Goal: Task Accomplishment & Management: Use online tool/utility

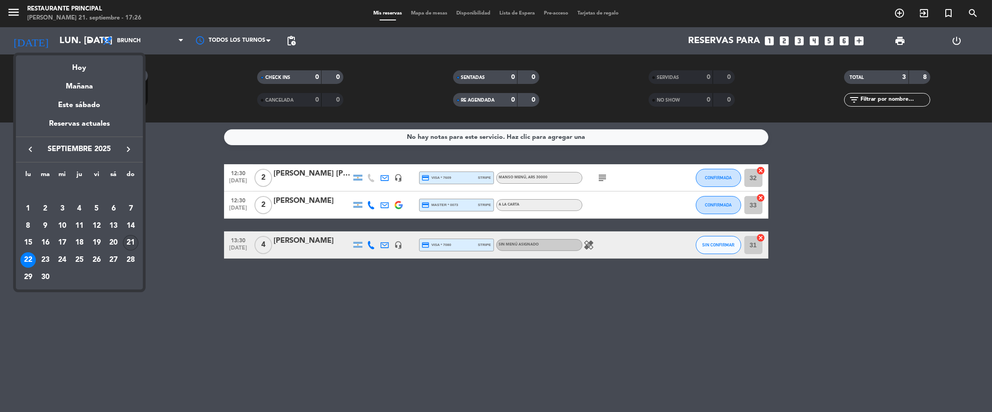
click at [131, 241] on div "21" at bounding box center [130, 242] width 15 height 15
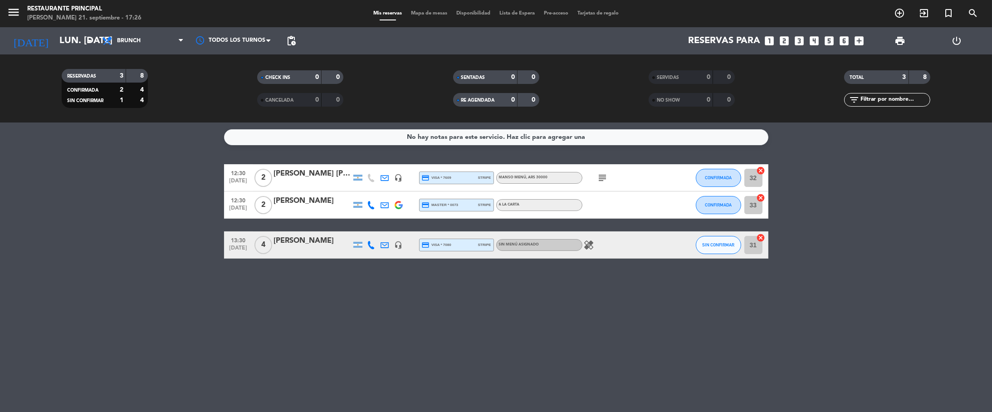
type input "dom. [DATE]"
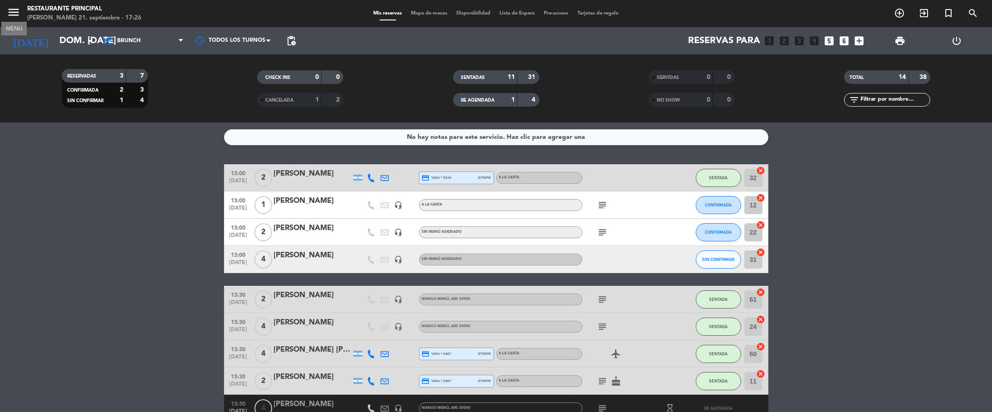
click at [15, 10] on icon "menu" at bounding box center [14, 12] width 14 height 14
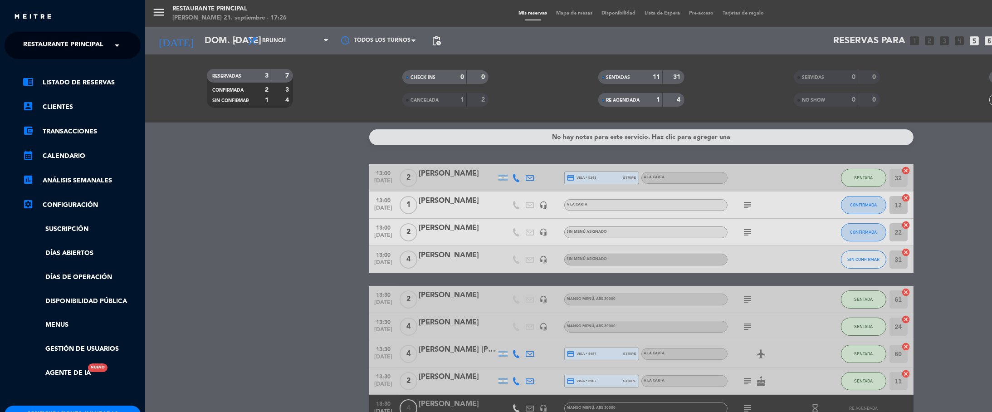
click at [78, 44] on span "Restaurante Principal" at bounding box center [63, 45] width 80 height 19
click at [107, 69] on div "1942 Potrerillos Grill" at bounding box center [72, 70] width 135 height 14
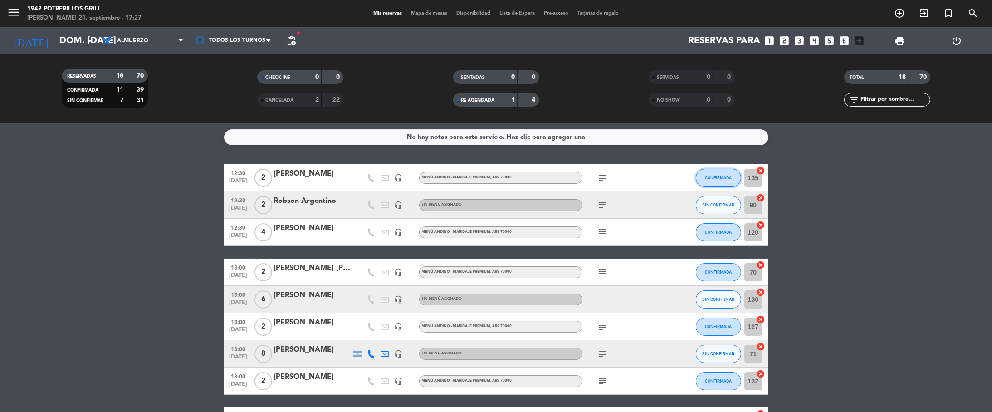
click at [721, 174] on button "CONFIRMADA" at bounding box center [718, 178] width 45 height 18
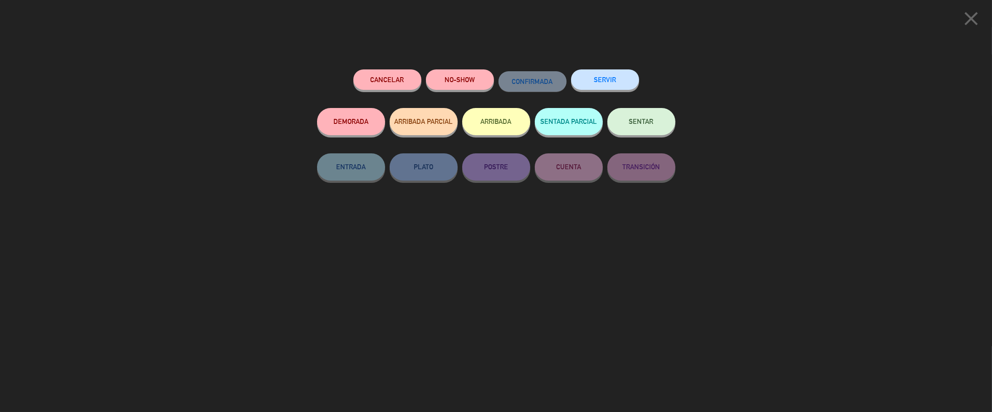
click at [611, 82] on button "SERVIR" at bounding box center [605, 79] width 68 height 20
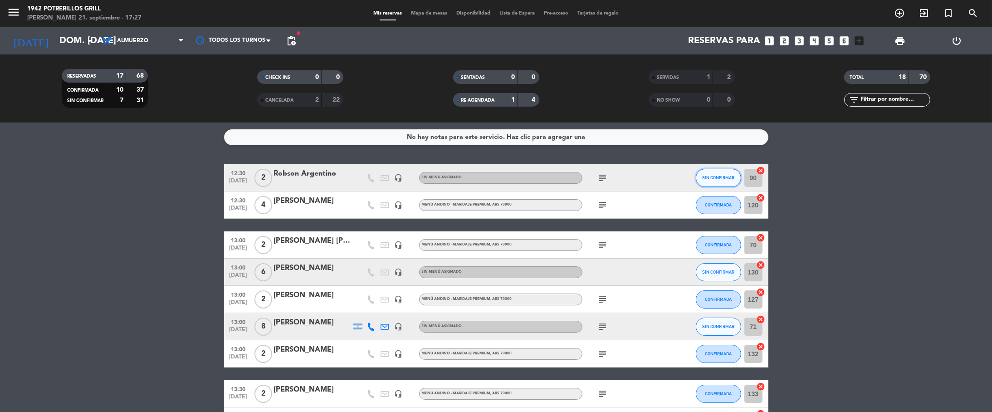
click at [726, 177] on span "SIN CONFIRMAR" at bounding box center [718, 177] width 32 height 5
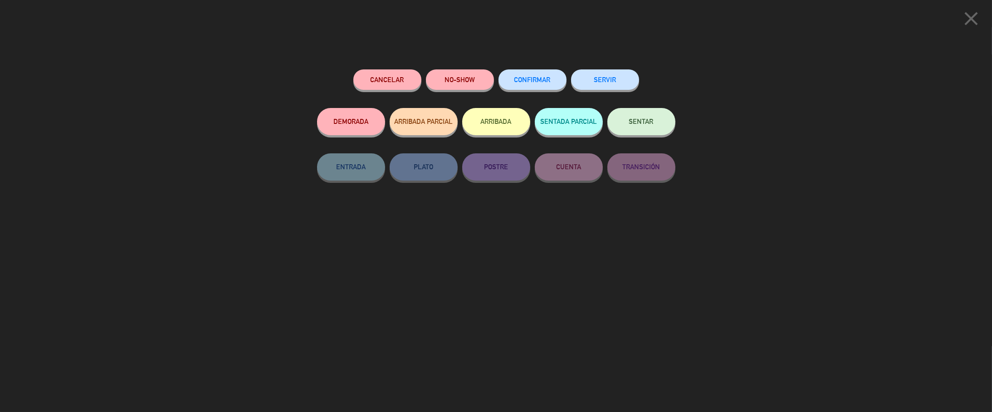
click at [621, 84] on button "SERVIR" at bounding box center [605, 79] width 68 height 20
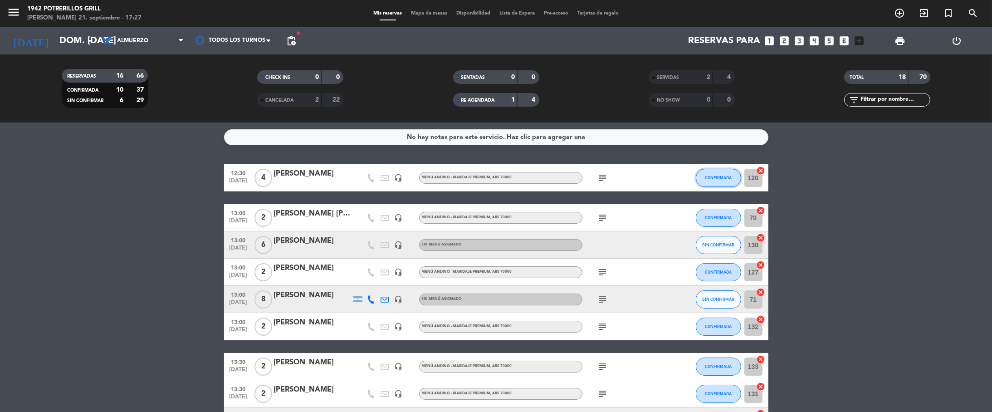
click at [711, 176] on span "CONFIRMADA" at bounding box center [718, 177] width 27 height 5
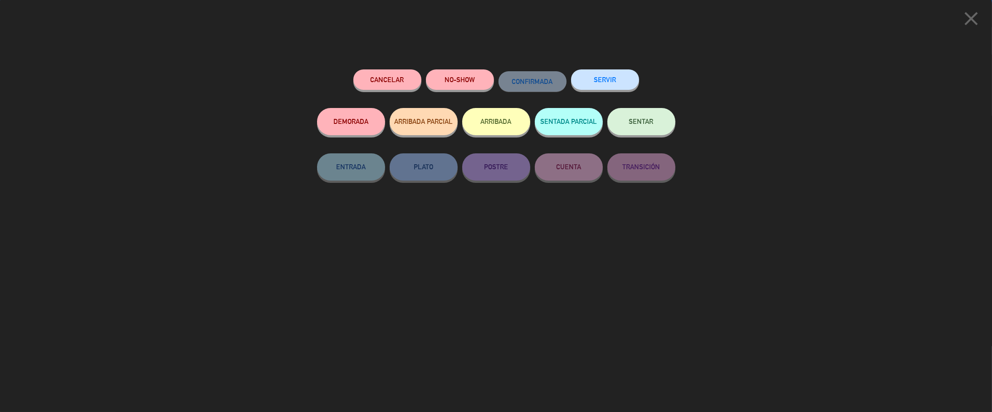
click at [604, 72] on button "SERVIR" at bounding box center [605, 79] width 68 height 20
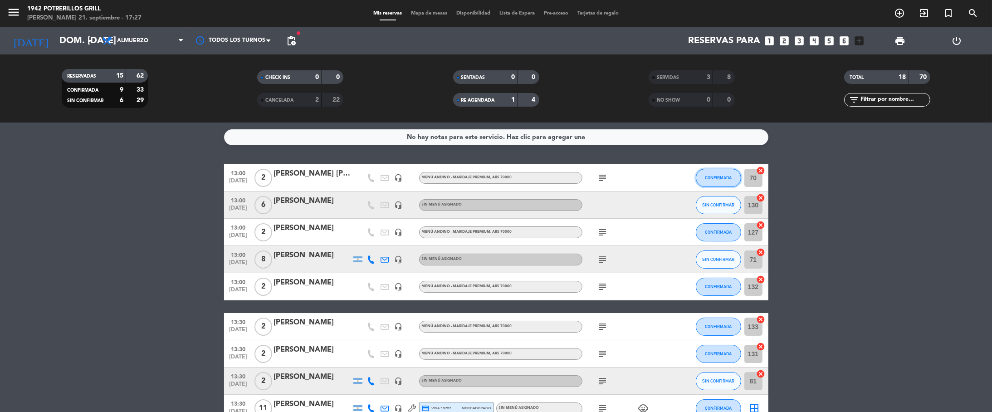
click at [708, 179] on span "CONFIRMADA" at bounding box center [718, 177] width 27 height 5
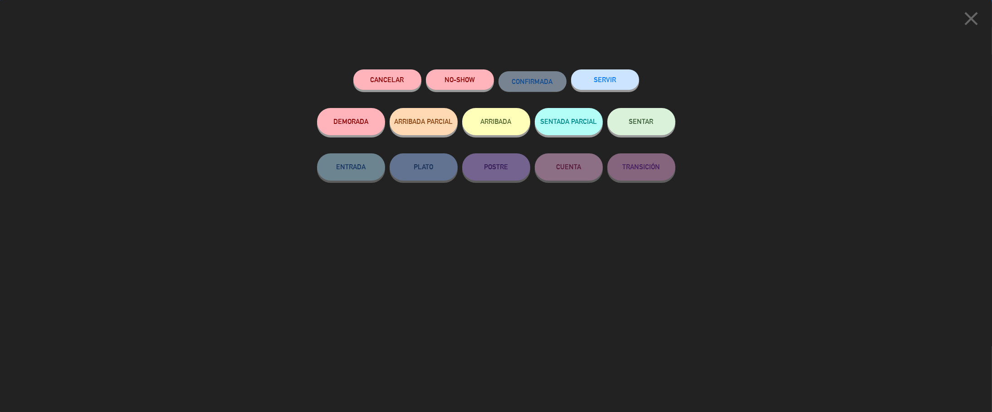
click at [601, 81] on button "SERVIR" at bounding box center [605, 79] width 68 height 20
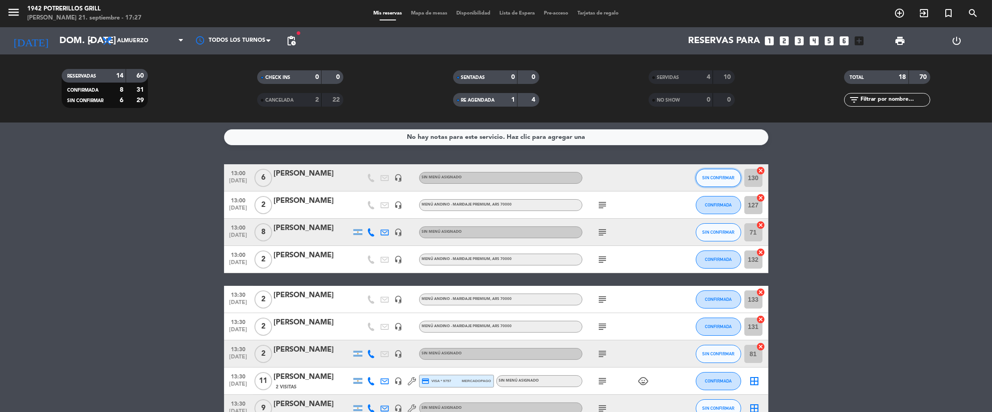
click at [706, 180] on span "SIN CONFIRMAR" at bounding box center [718, 177] width 32 height 5
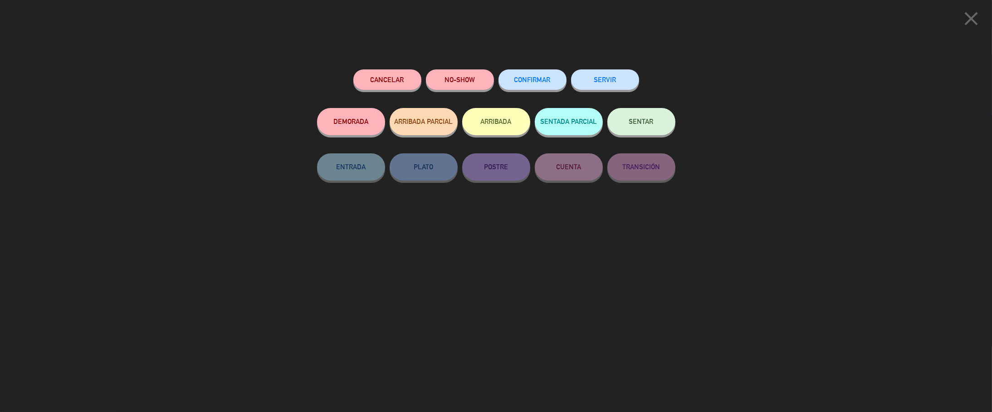
click at [464, 79] on button "NO-SHOW" at bounding box center [460, 79] width 68 height 20
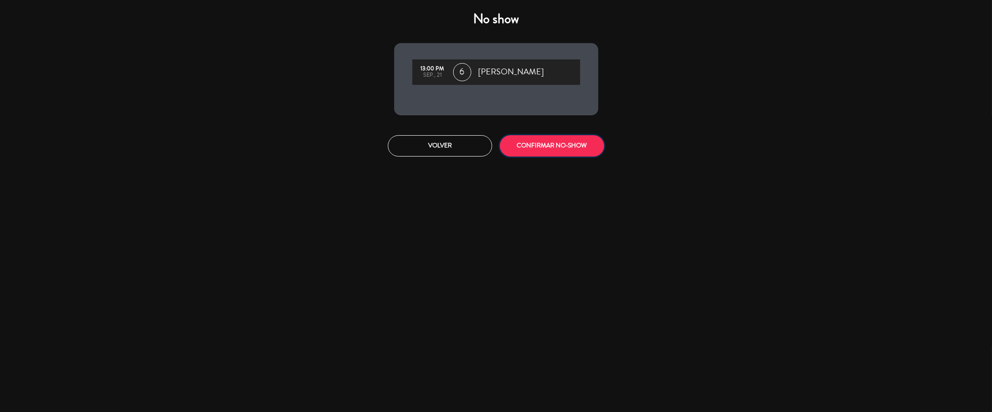
click at [545, 138] on button "CONFIRMAR NO-SHOW" at bounding box center [552, 145] width 104 height 21
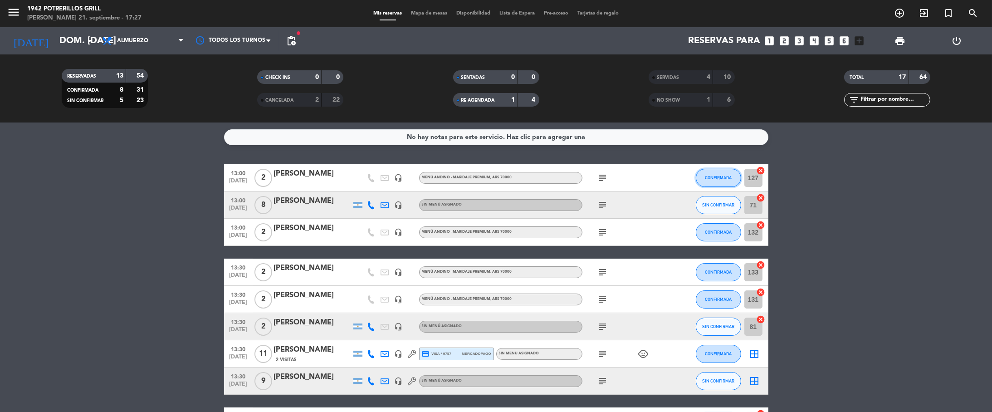
click at [704, 177] on button "CONFIRMADA" at bounding box center [718, 178] width 45 height 18
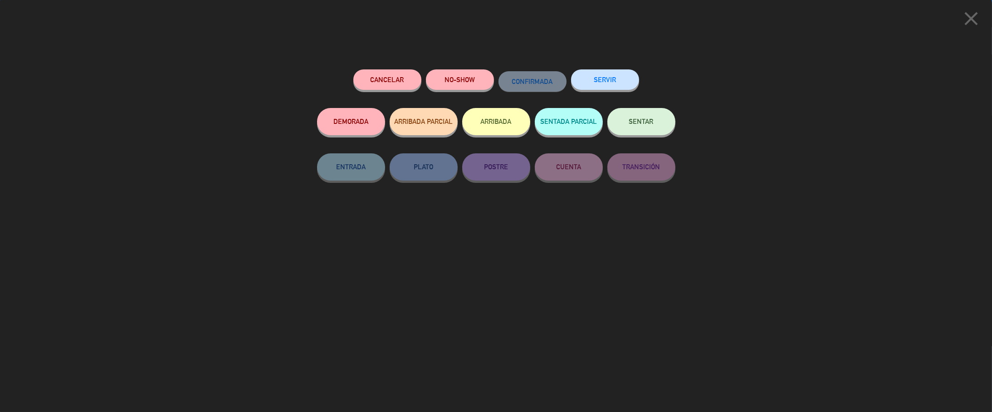
click at [617, 71] on button "SERVIR" at bounding box center [605, 79] width 68 height 20
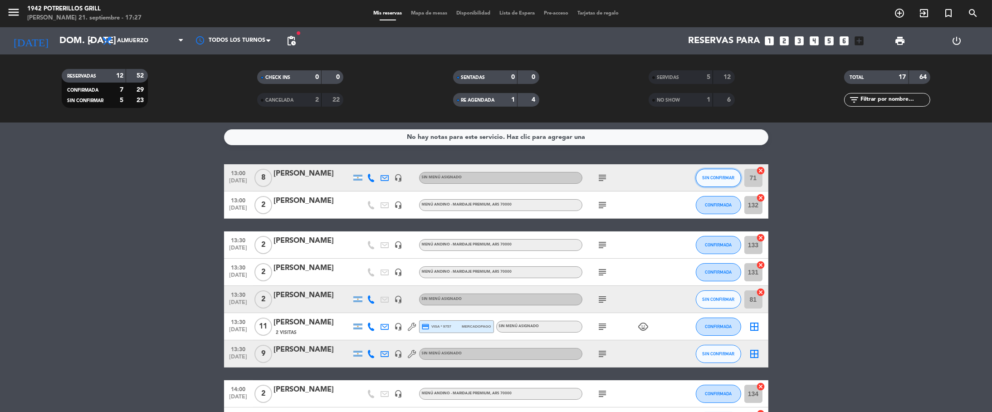
click at [709, 177] on span "SIN CONFIRMAR" at bounding box center [718, 177] width 32 height 5
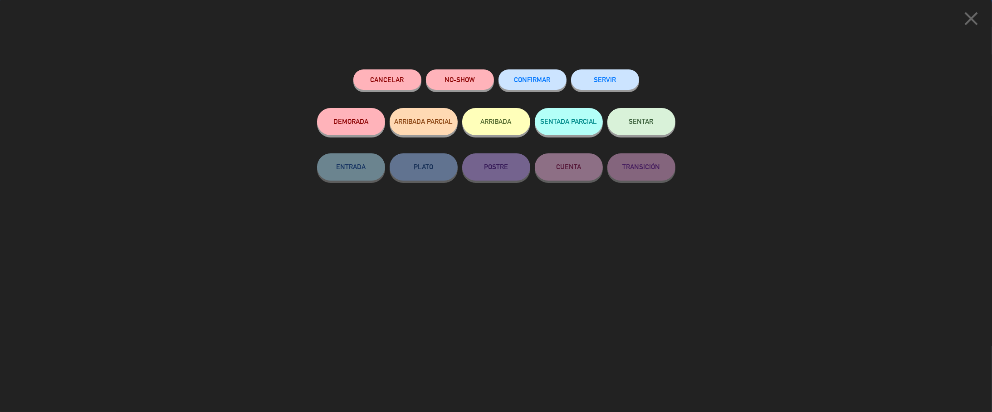
click at [598, 74] on button "SERVIR" at bounding box center [605, 79] width 68 height 20
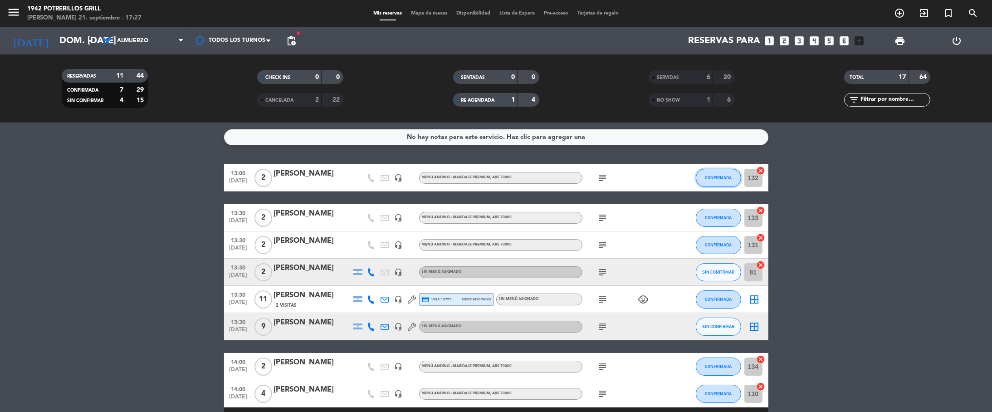
click at [704, 177] on button "CONFIRMADA" at bounding box center [718, 178] width 45 height 18
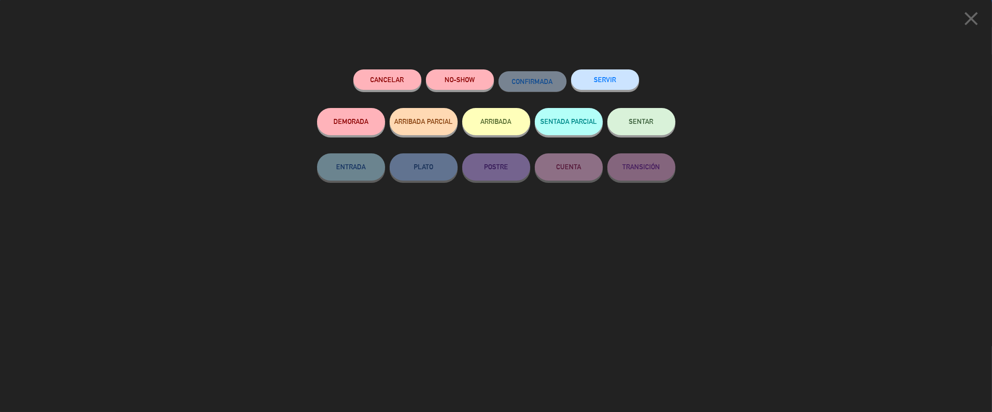
click at [585, 74] on button "SERVIR" at bounding box center [605, 79] width 68 height 20
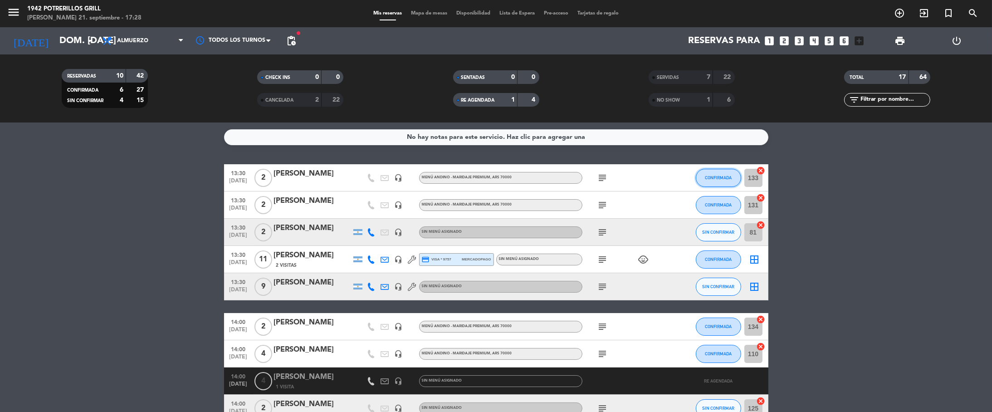
click at [705, 176] on span "CONFIRMADA" at bounding box center [718, 177] width 27 height 5
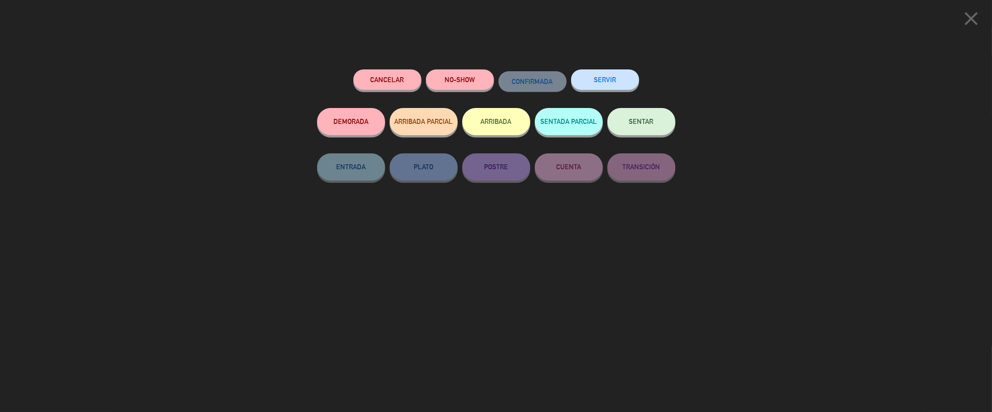
click at [465, 80] on button "NO-SHOW" at bounding box center [460, 79] width 68 height 20
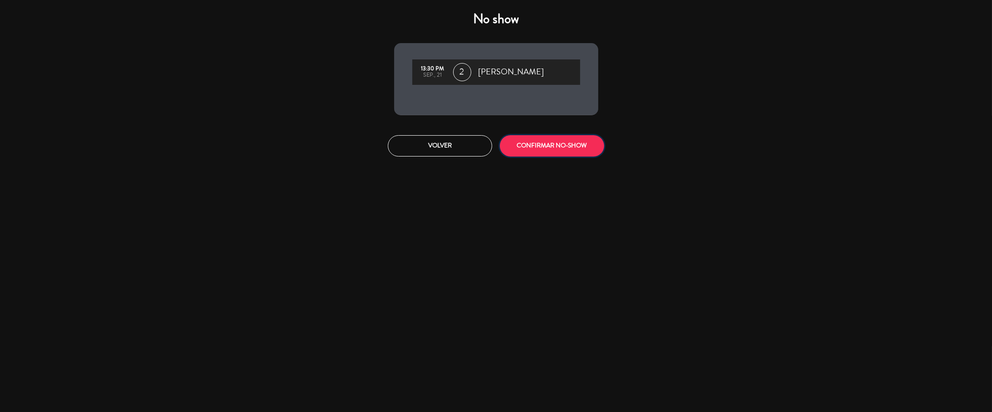
click at [541, 144] on button "CONFIRMAR NO-SHOW" at bounding box center [552, 145] width 104 height 21
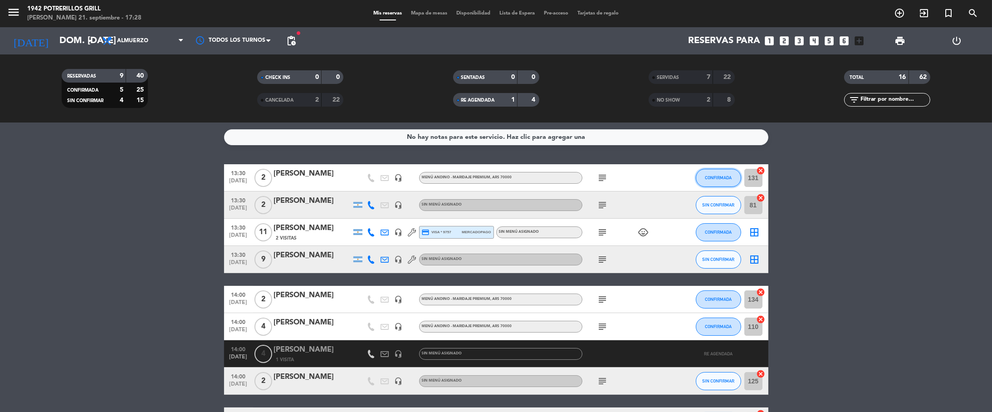
click at [704, 173] on button "CONFIRMADA" at bounding box center [718, 178] width 45 height 18
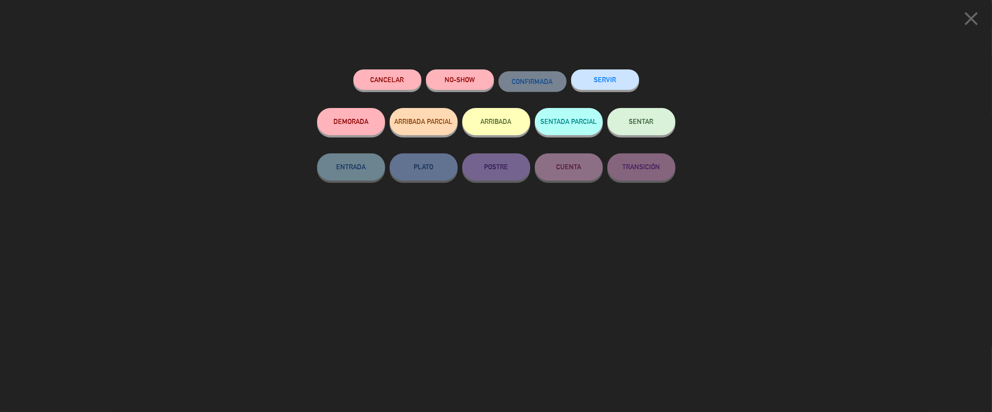
click at [463, 81] on button "NO-SHOW" at bounding box center [460, 79] width 68 height 20
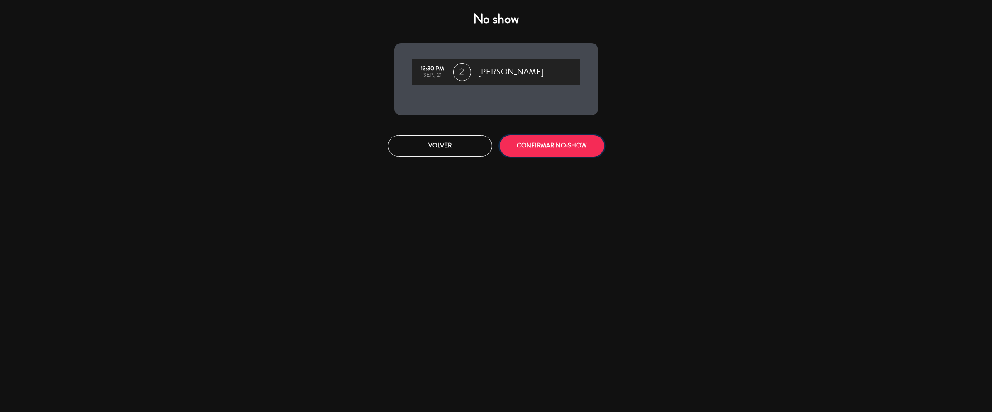
click at [559, 149] on button "CONFIRMAR NO-SHOW" at bounding box center [552, 145] width 104 height 21
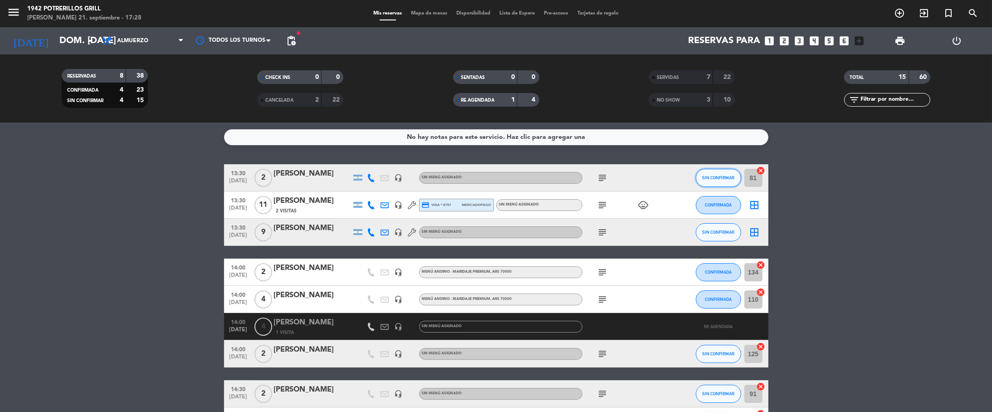
click at [720, 175] on span "SIN CONFIRMAR" at bounding box center [718, 177] width 32 height 5
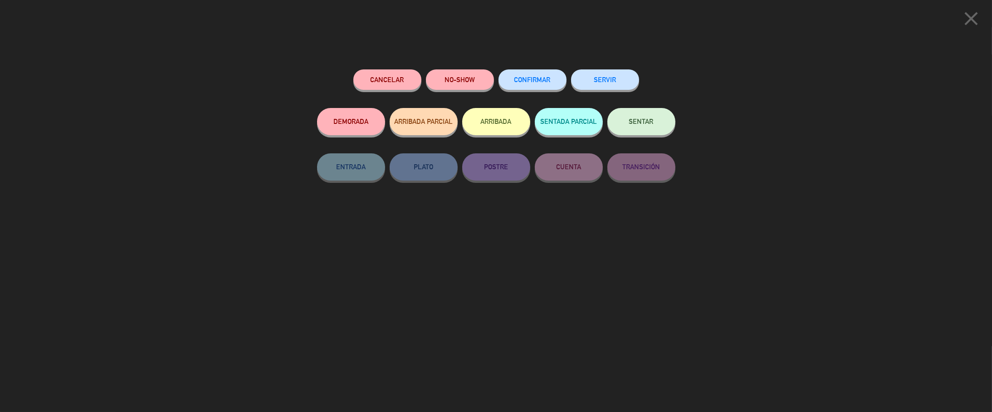
click at [625, 78] on button "SERVIR" at bounding box center [605, 79] width 68 height 20
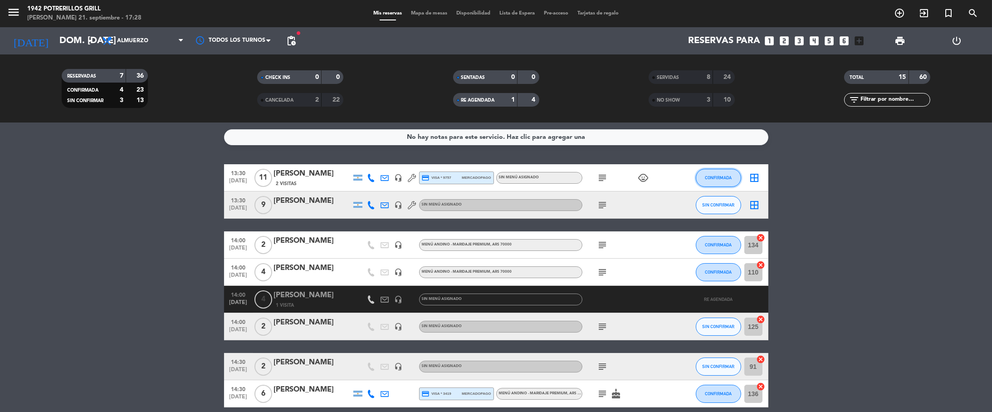
click at [708, 176] on span "CONFIRMADA" at bounding box center [718, 177] width 27 height 5
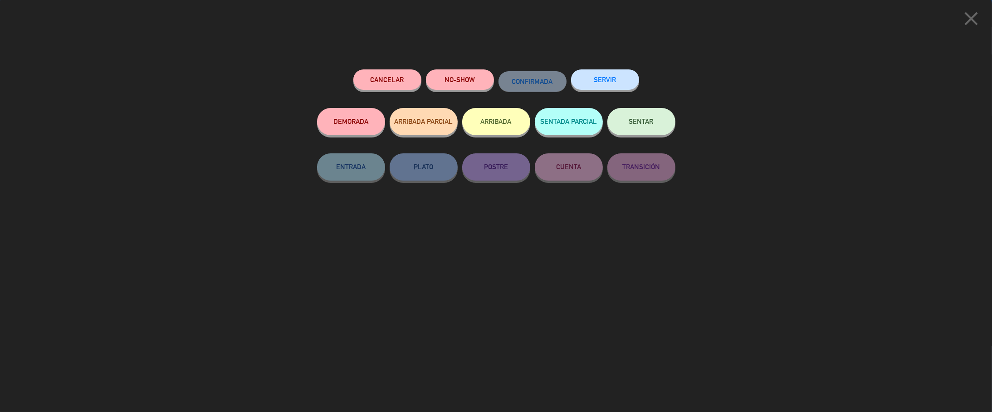
click at [607, 84] on button "SERVIR" at bounding box center [605, 79] width 68 height 20
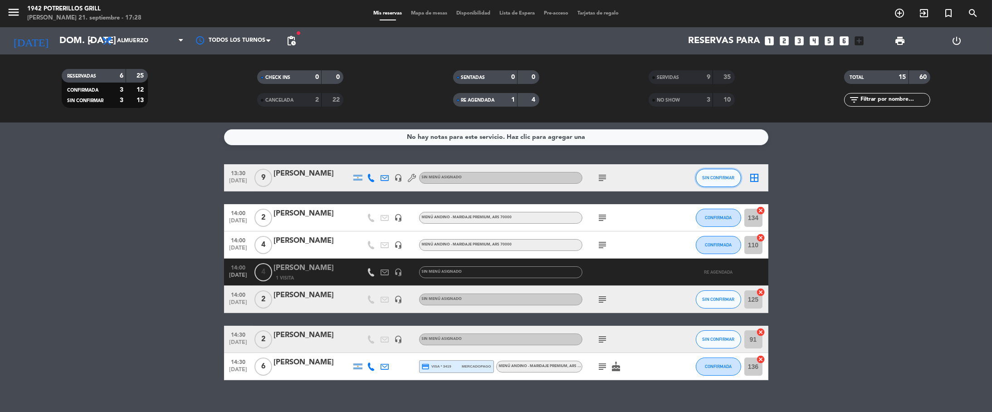
click at [720, 176] on span "SIN CONFIRMAR" at bounding box center [718, 177] width 32 height 5
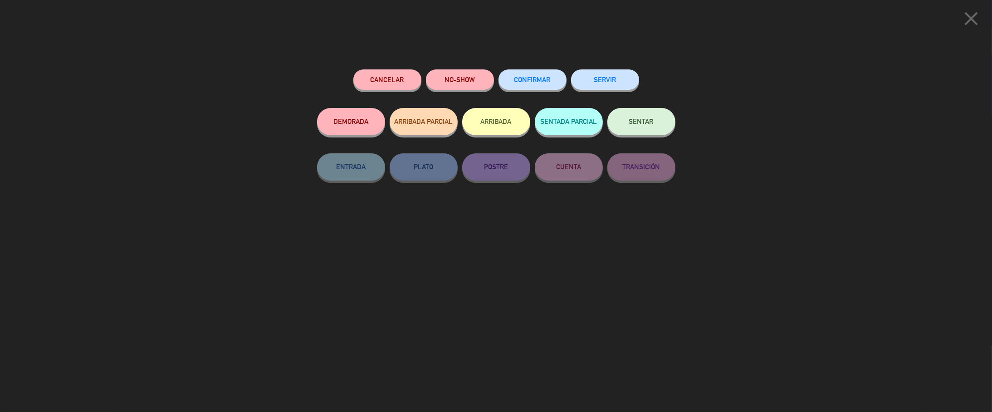
click at [608, 78] on button "SERVIR" at bounding box center [605, 79] width 68 height 20
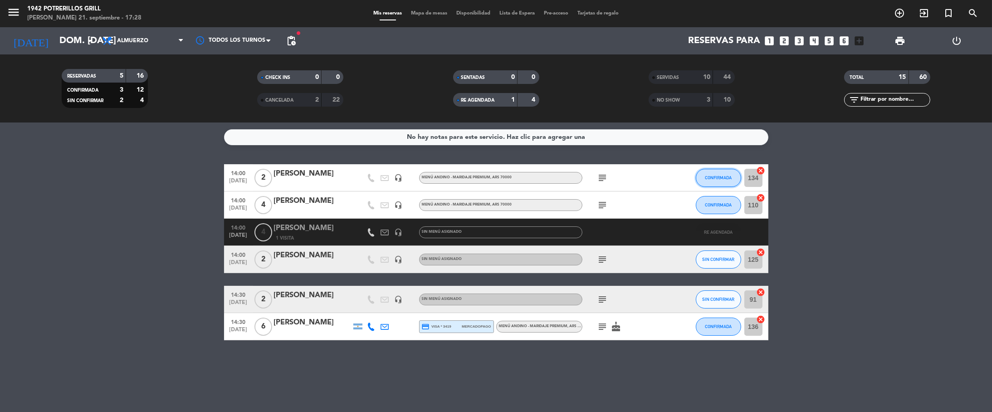
click at [705, 179] on span "CONFIRMADA" at bounding box center [718, 177] width 27 height 5
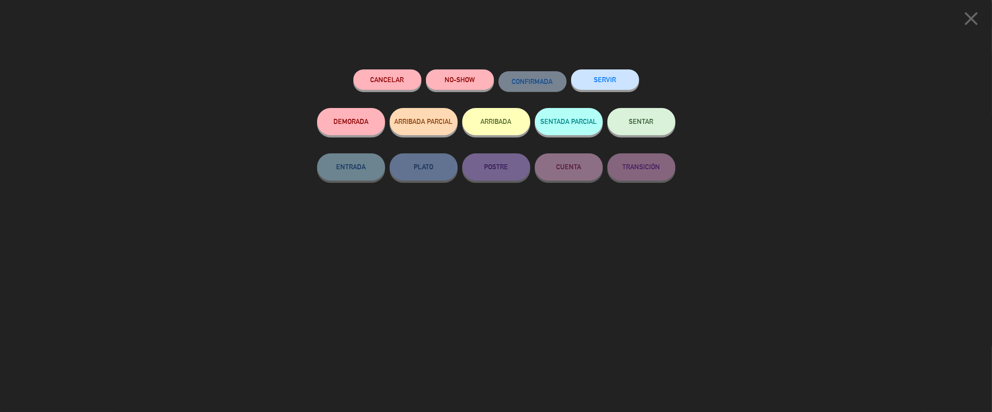
click at [619, 83] on button "SERVIR" at bounding box center [605, 79] width 68 height 20
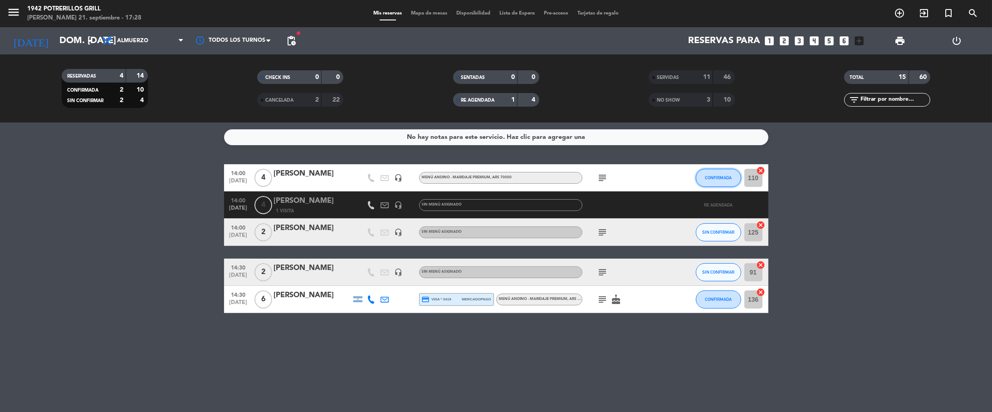
click at [724, 181] on button "CONFIRMADA" at bounding box center [718, 178] width 45 height 18
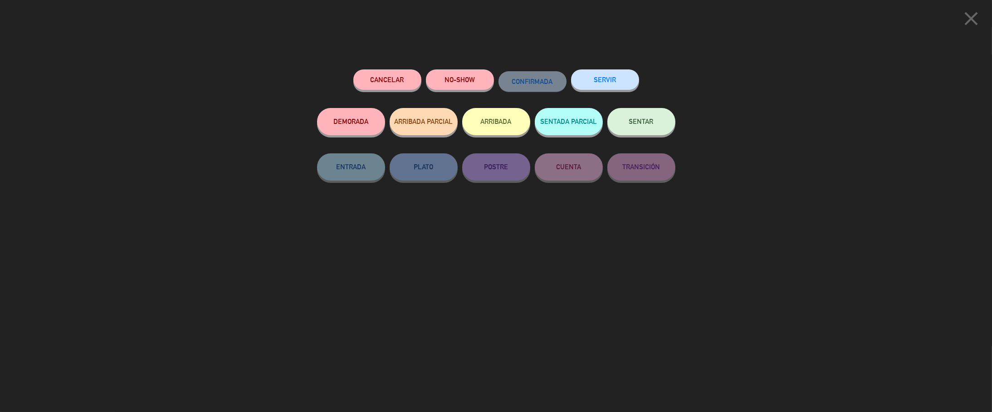
click at [610, 70] on div "SERVIR" at bounding box center [605, 88] width 68 height 39
click at [614, 74] on button "SERVIR" at bounding box center [605, 79] width 68 height 20
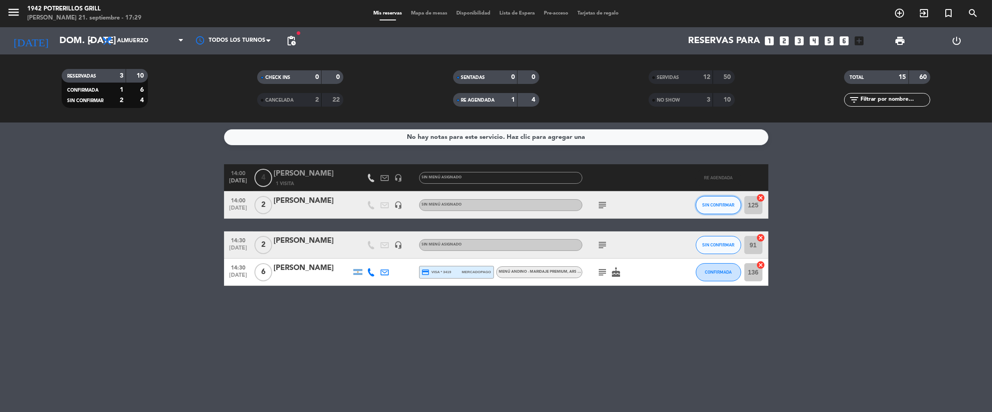
click at [708, 205] on span "SIN CONFIRMAR" at bounding box center [718, 204] width 32 height 5
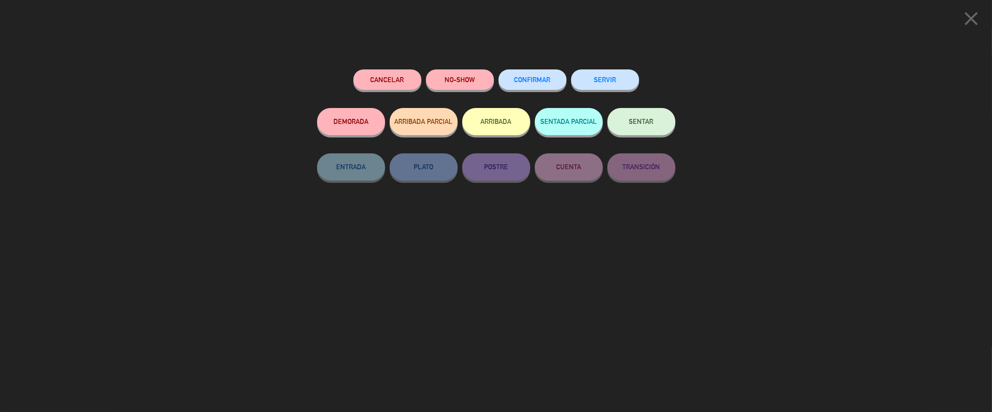
click at [615, 81] on button "SERVIR" at bounding box center [605, 79] width 68 height 20
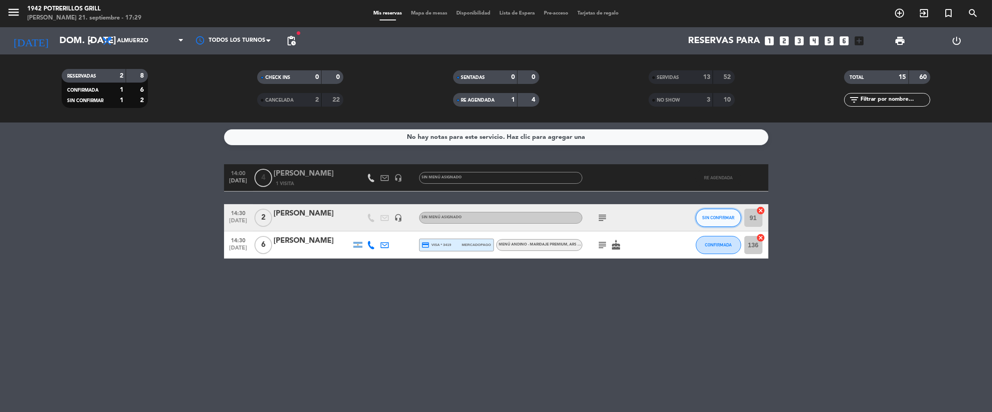
click at [715, 215] on span "SIN CONFIRMAR" at bounding box center [718, 217] width 32 height 5
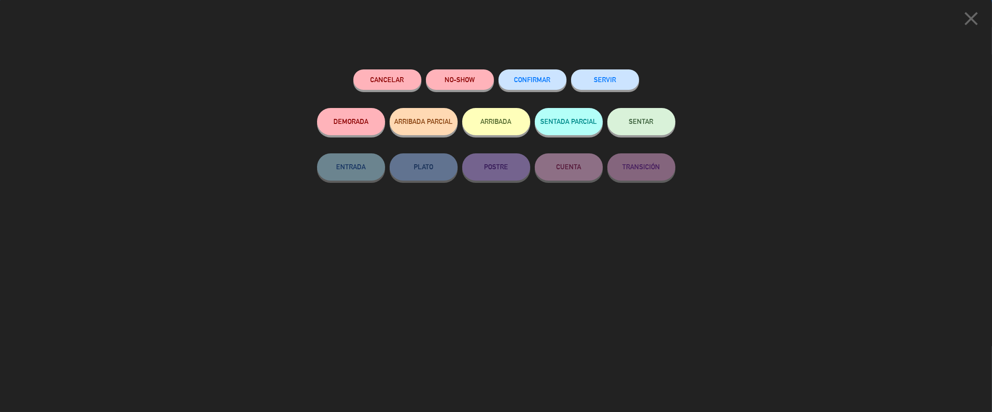
click at [595, 77] on button "SERVIR" at bounding box center [605, 79] width 68 height 20
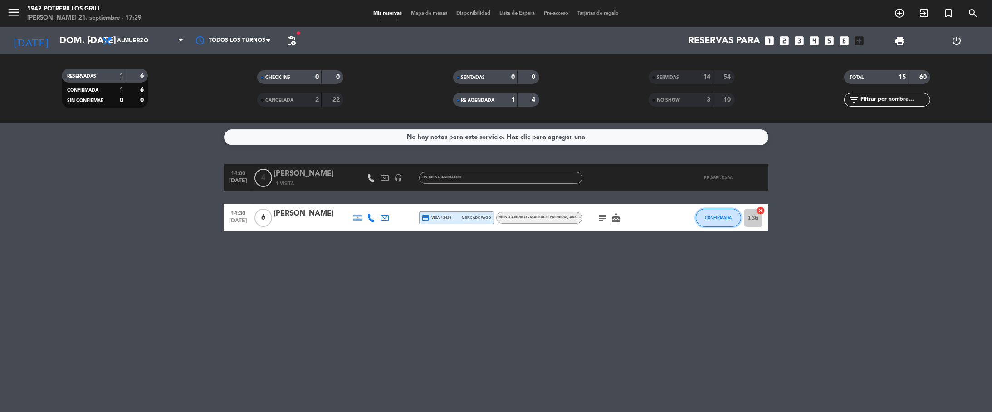
click at [721, 217] on span "CONFIRMADA" at bounding box center [718, 217] width 27 height 5
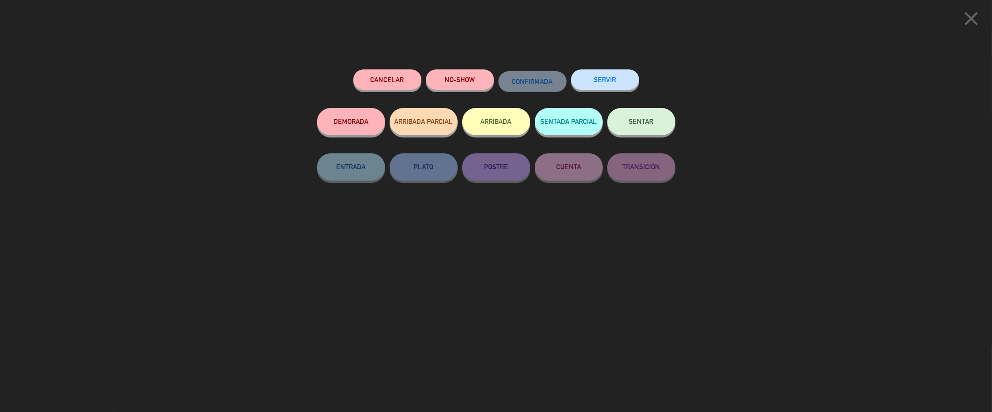
click at [618, 85] on button "SERVIR" at bounding box center [605, 79] width 68 height 20
